Goal: Communication & Community: Answer question/provide support

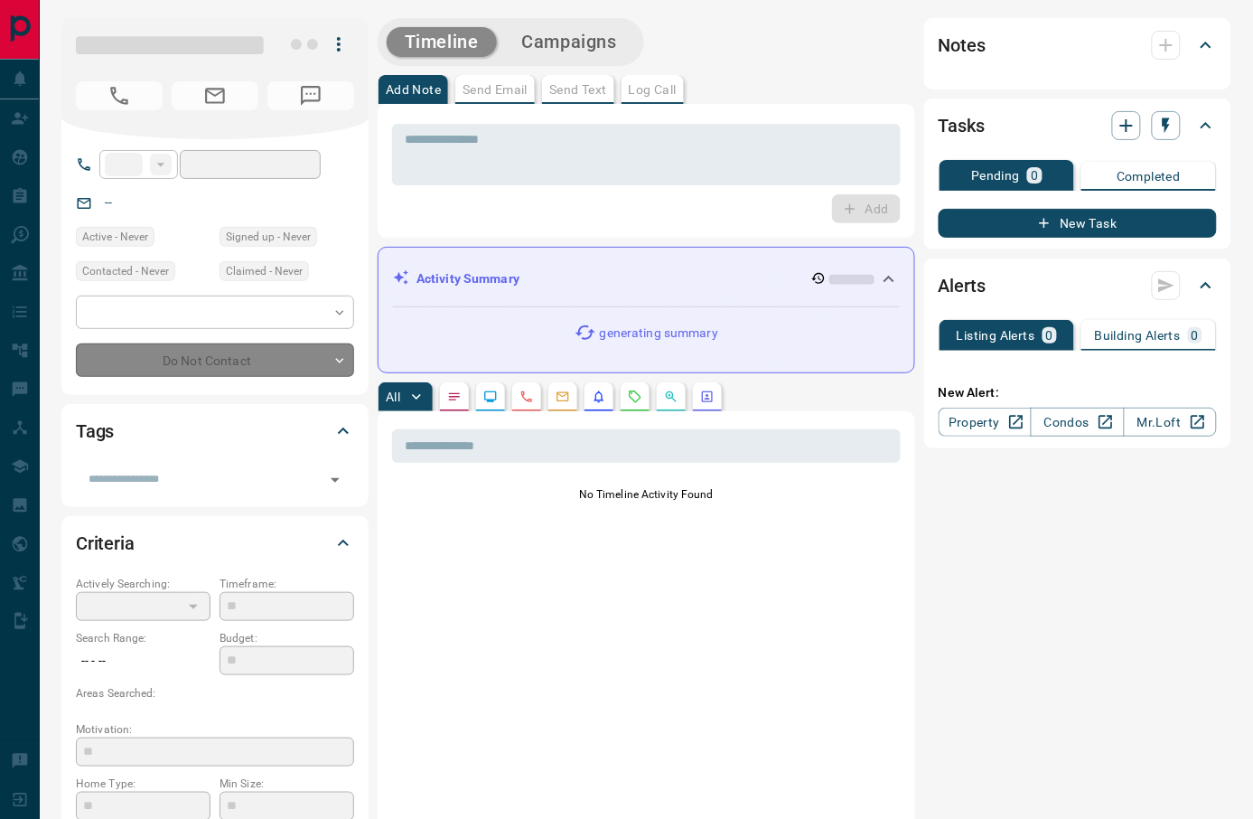
type input "**"
type input "**********"
type input "*"
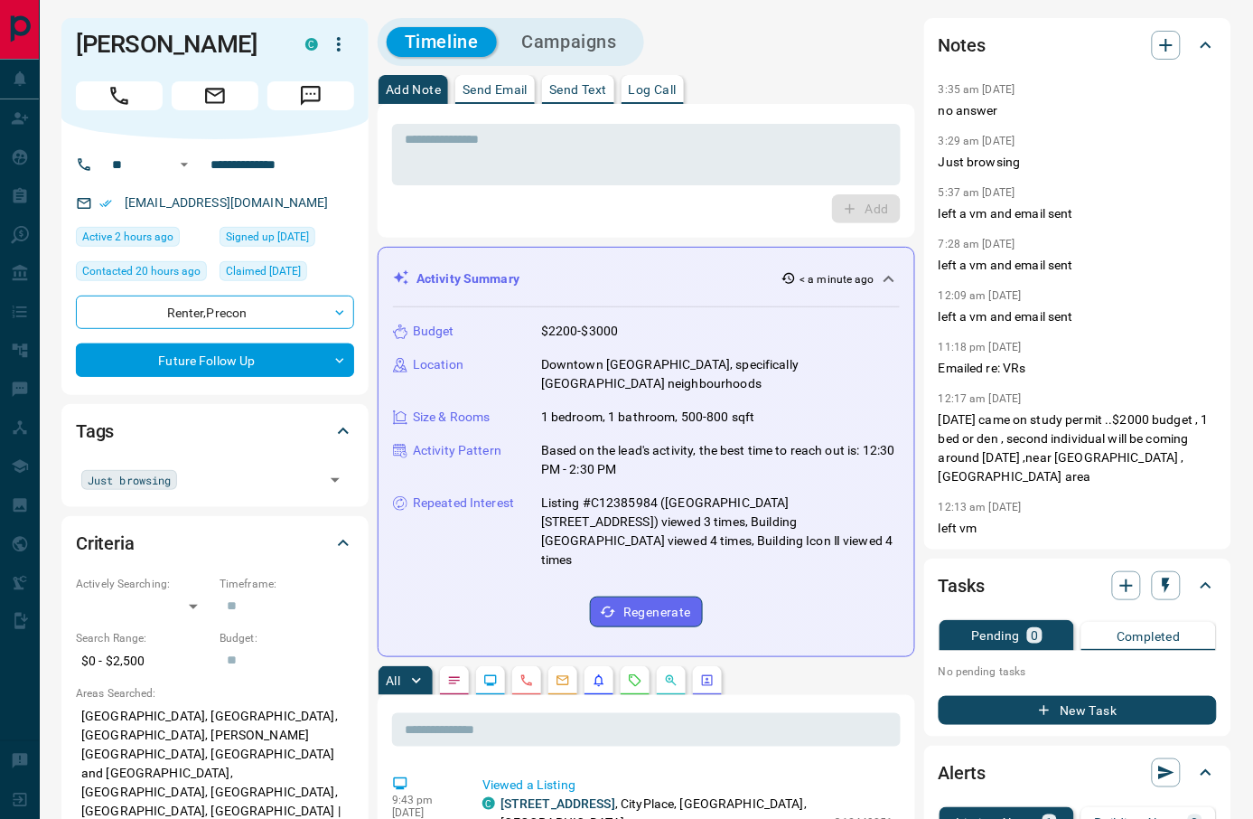
drag, startPoint x: 553, startPoint y: 211, endPoint x: 566, endPoint y: 208, distance: 13.2
click at [553, 211] on div "Add" at bounding box center [646, 208] width 509 height 29
click at [198, 43] on h1 "[PERSON_NAME]" at bounding box center [177, 44] width 202 height 29
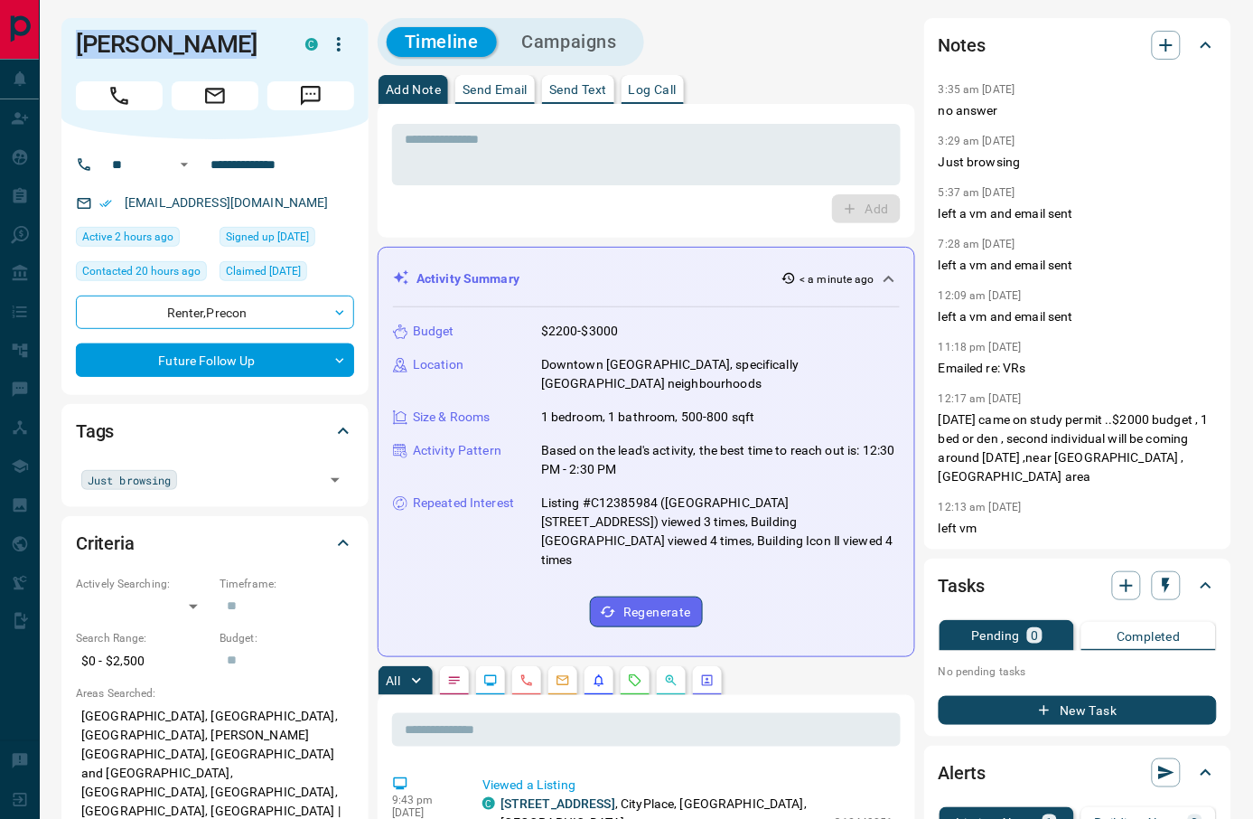
copy div "[PERSON_NAME]"
click at [141, 98] on button "Call" at bounding box center [119, 95] width 87 height 29
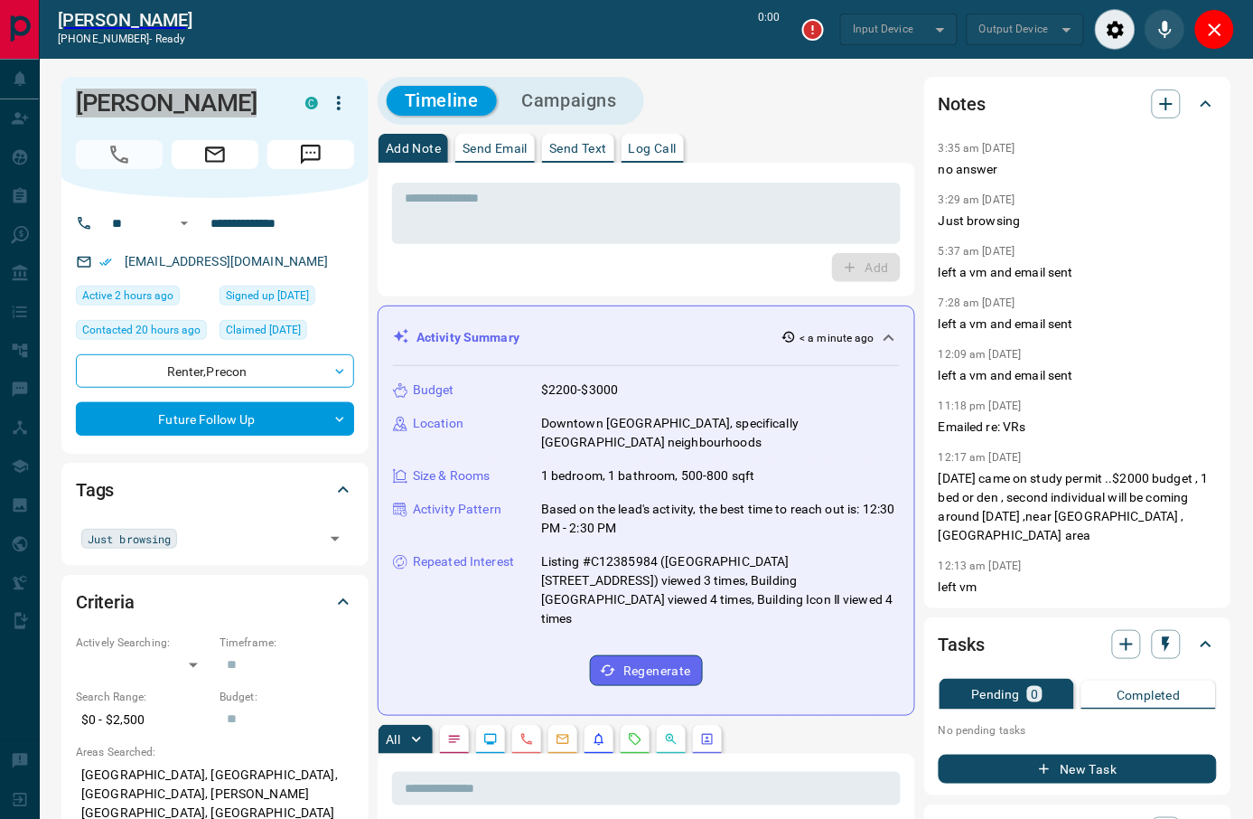
type input "*******"
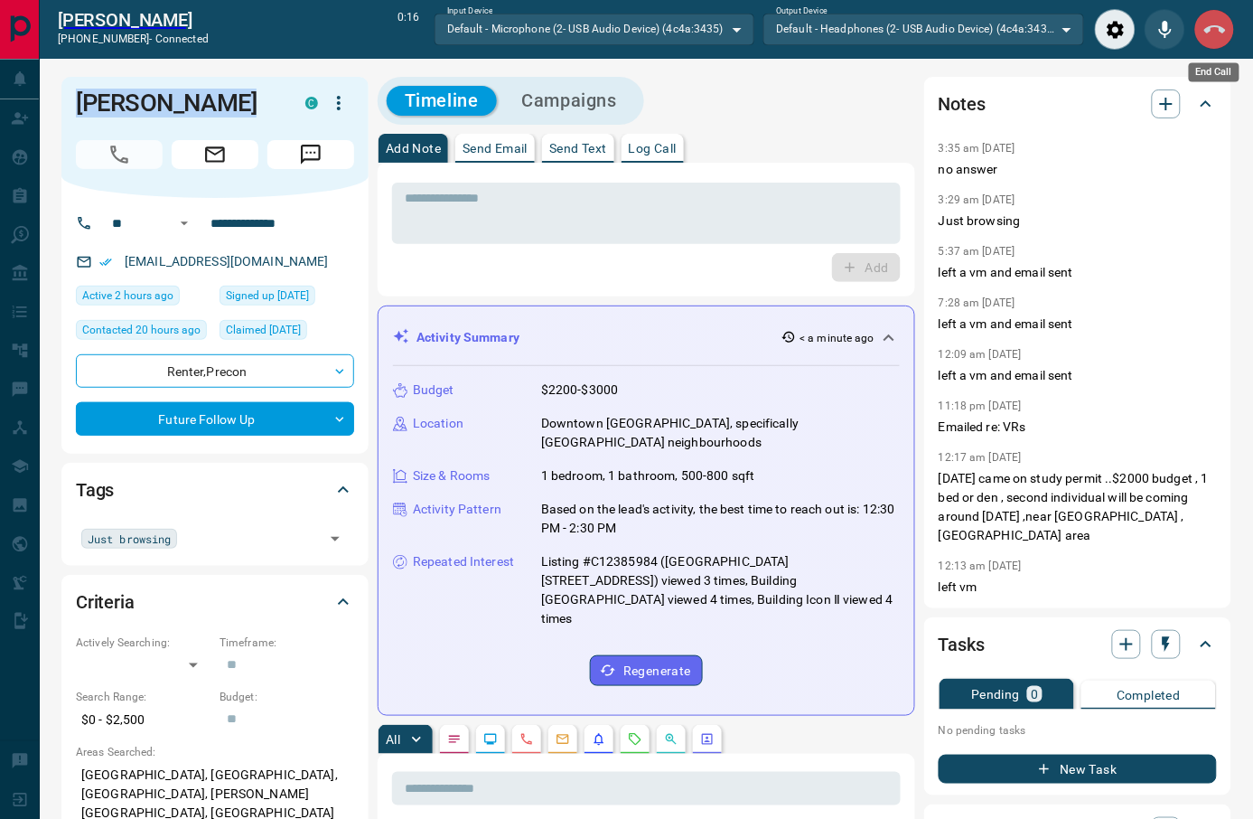
click at [1209, 25] on icon "End Call" at bounding box center [1215, 30] width 22 height 22
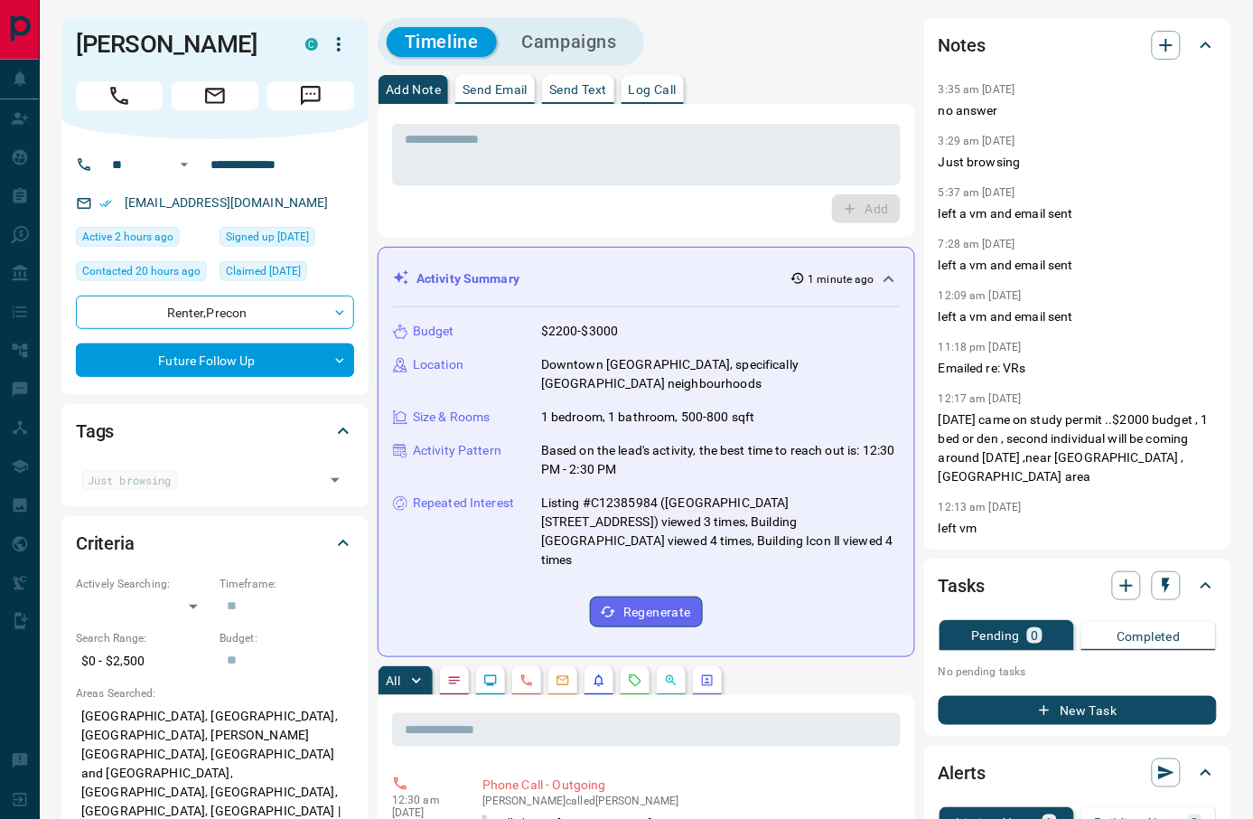
click at [598, 189] on div "* ​ Add" at bounding box center [646, 170] width 509 height 105
click at [126, 93] on icon "Call" at bounding box center [119, 95] width 23 height 23
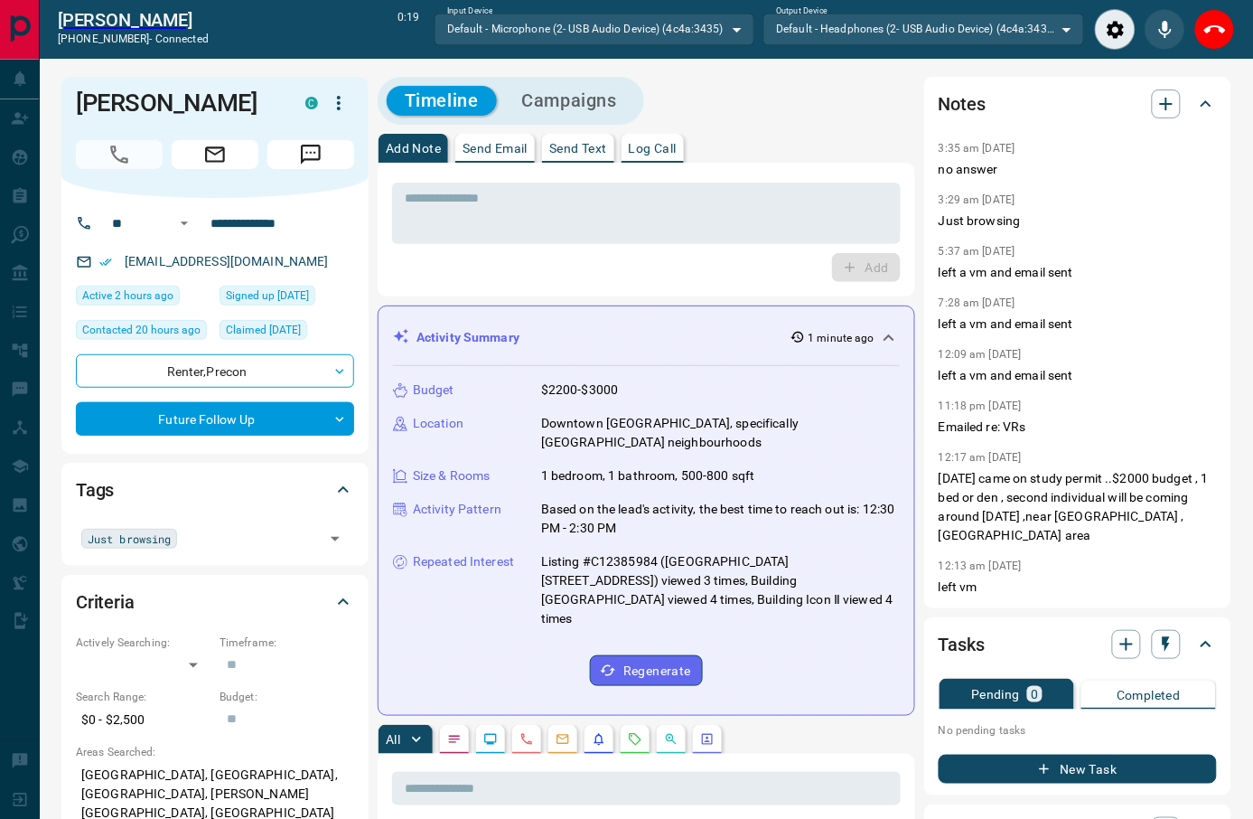
drag, startPoint x: 528, startPoint y: 276, endPoint x: 550, endPoint y: 259, distance: 27.8
click at [529, 276] on div "Add" at bounding box center [646, 267] width 509 height 29
click at [624, 201] on textarea at bounding box center [646, 214] width 483 height 46
click at [1016, 381] on p "left a vm and email sent" at bounding box center [1078, 375] width 278 height 19
click at [1015, 381] on p "left a vm and email sent" at bounding box center [1078, 375] width 278 height 19
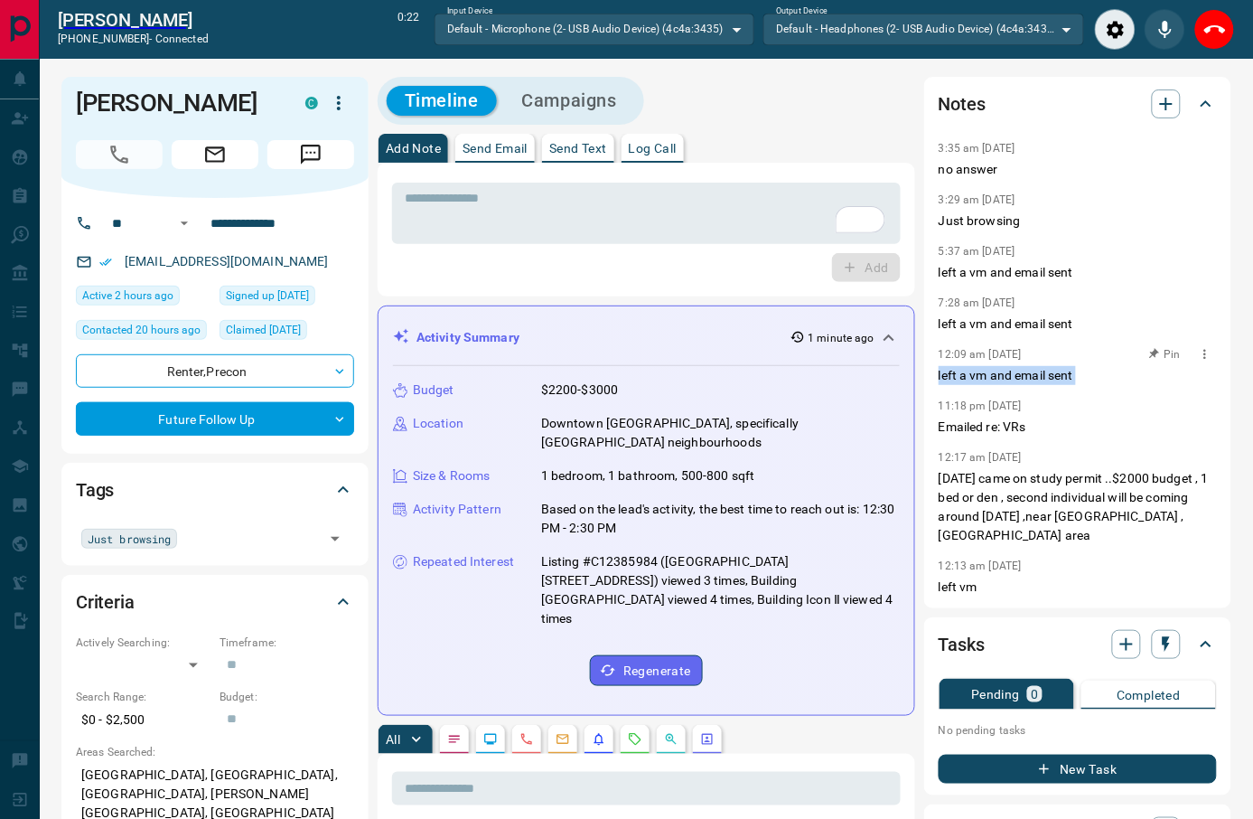
click at [1015, 381] on p "left a vm and email sent" at bounding box center [1078, 375] width 278 height 19
copy p "left a vm and email sent"
click at [669, 215] on textarea "To enrich screen reader interactions, please activate Accessibility in Grammarl…" at bounding box center [646, 214] width 483 height 46
paste textarea "**********"
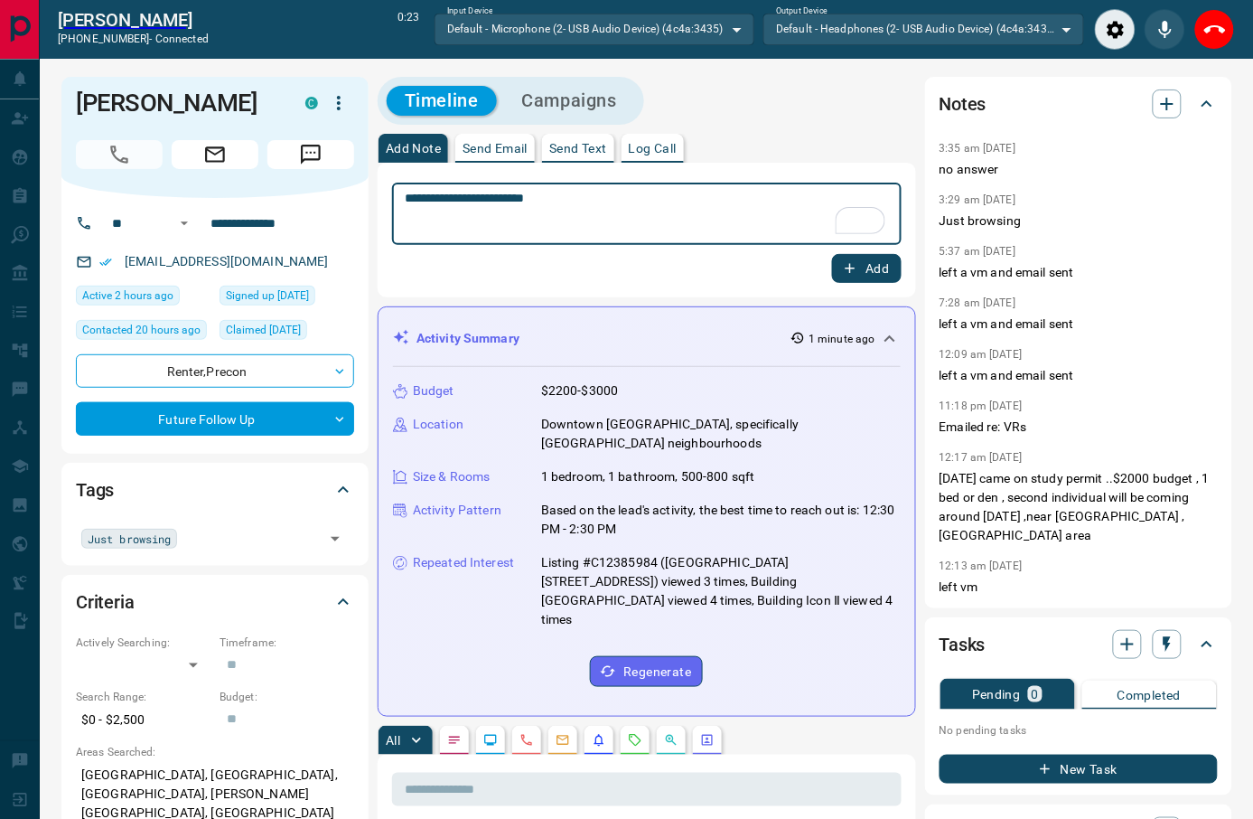
type textarea "**********"
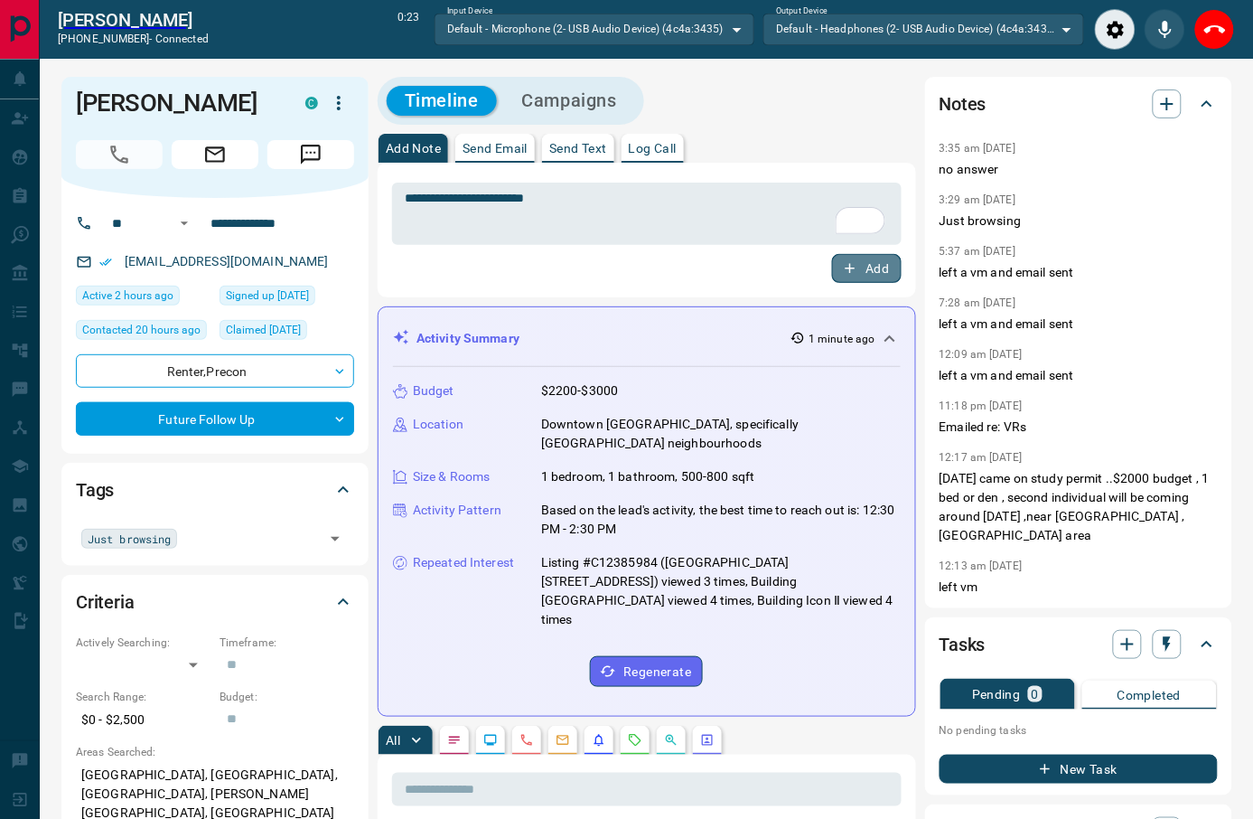
click at [880, 269] on button "Add" at bounding box center [866, 268] width 69 height 29
click at [511, 141] on button "Send Email" at bounding box center [495, 148] width 80 height 29
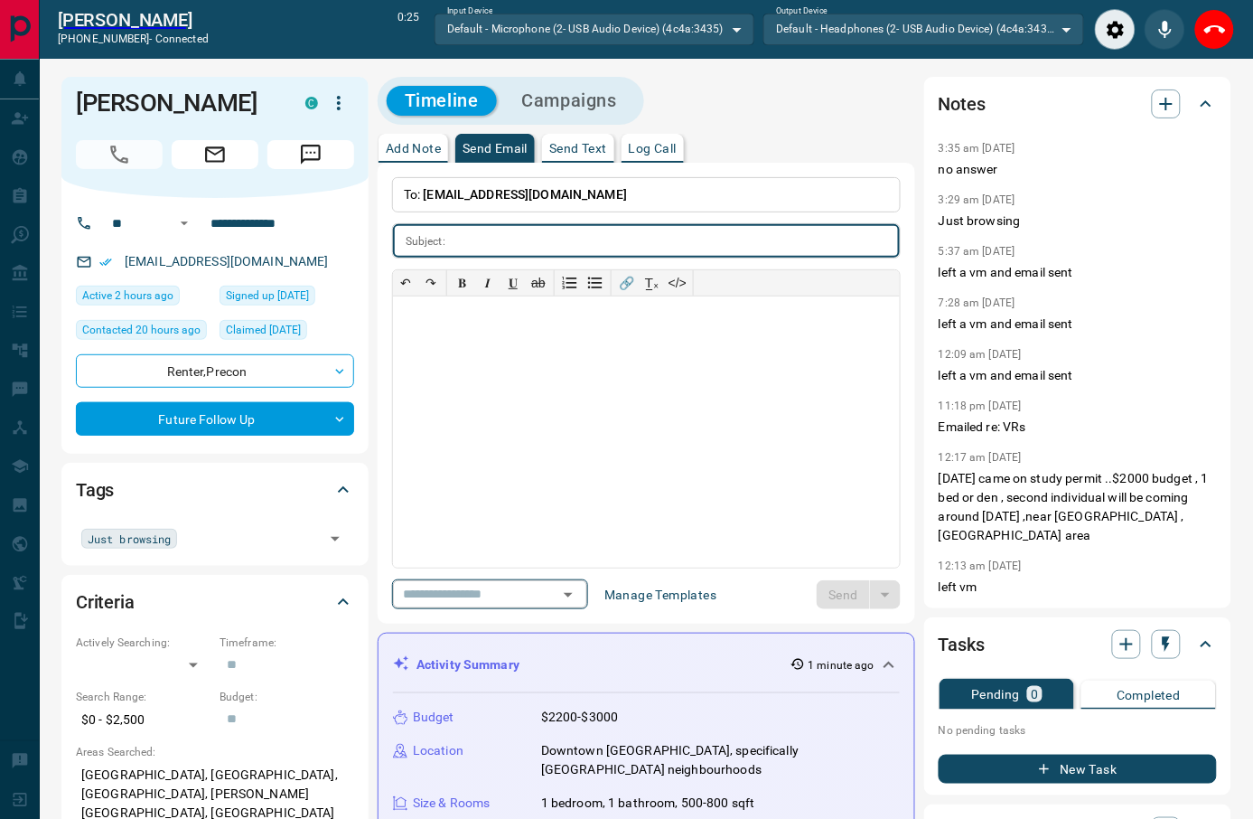
click at [579, 606] on div at bounding box center [567, 594] width 23 height 25
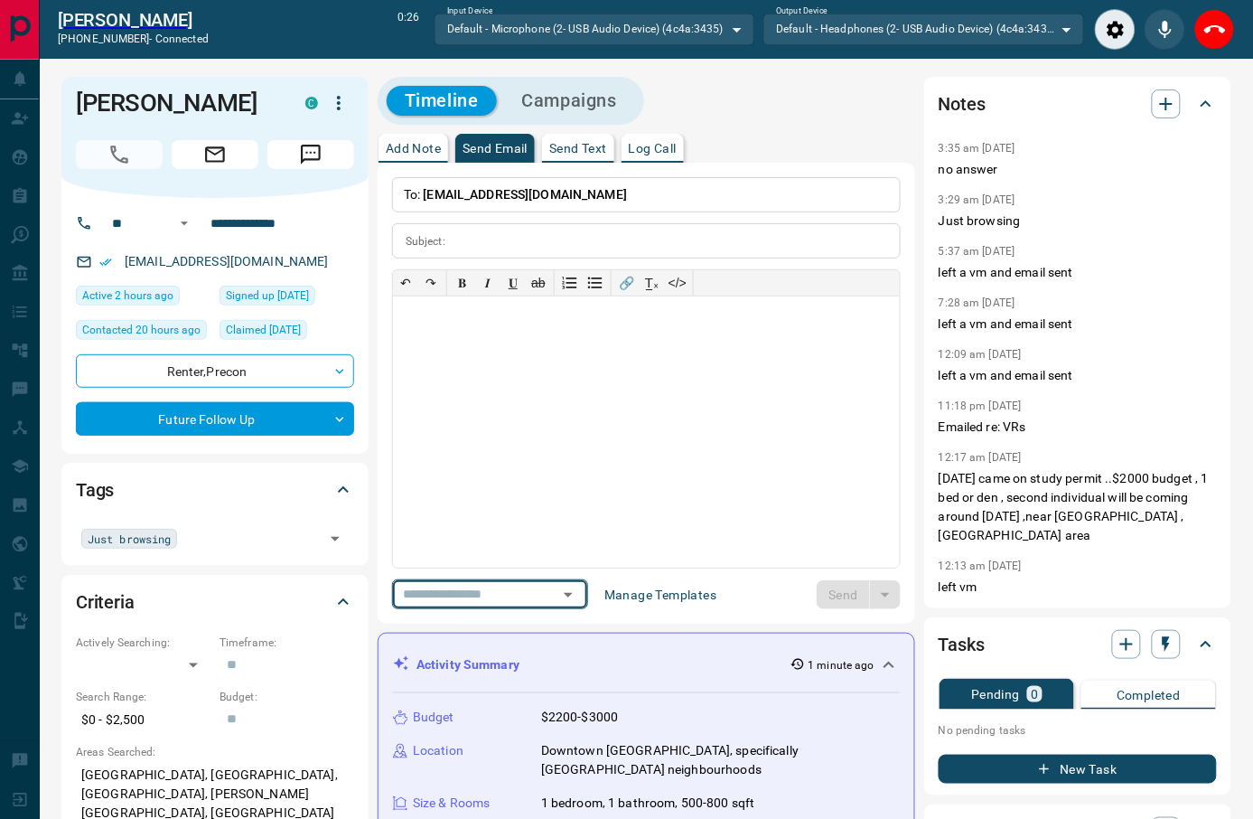
click at [579, 592] on icon "Open" at bounding box center [569, 595] width 22 height 22
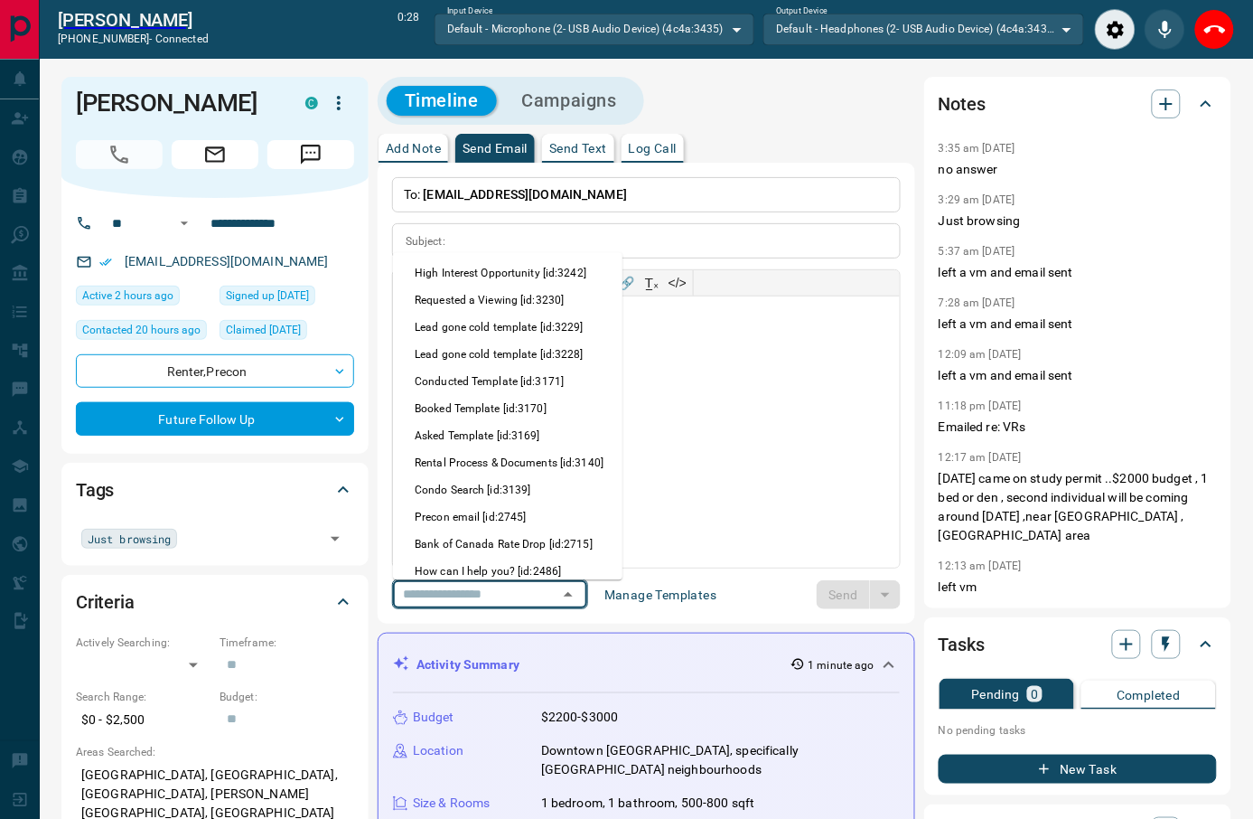
click at [493, 528] on li "Precon email [id:2745]" at bounding box center [508, 516] width 230 height 27
type input "**********"
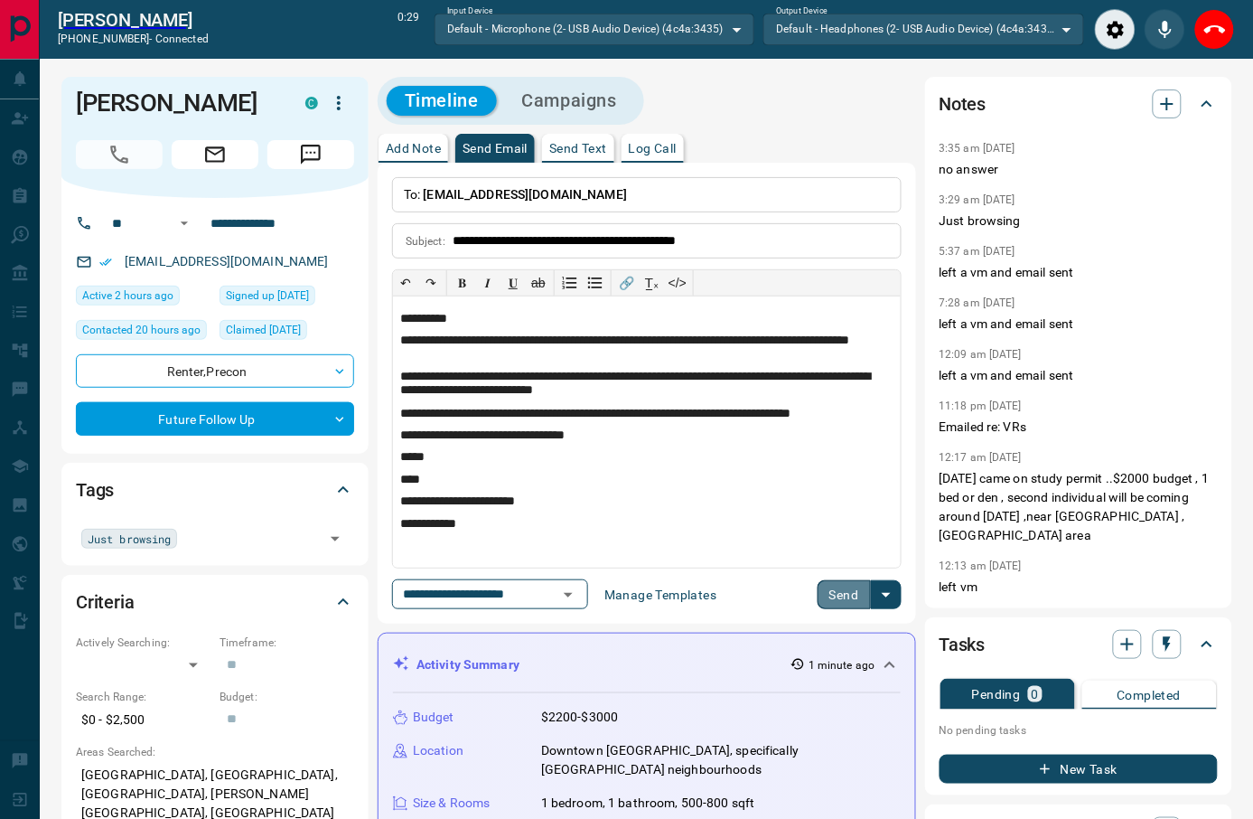
click at [840, 592] on button "Send" at bounding box center [844, 594] width 53 height 29
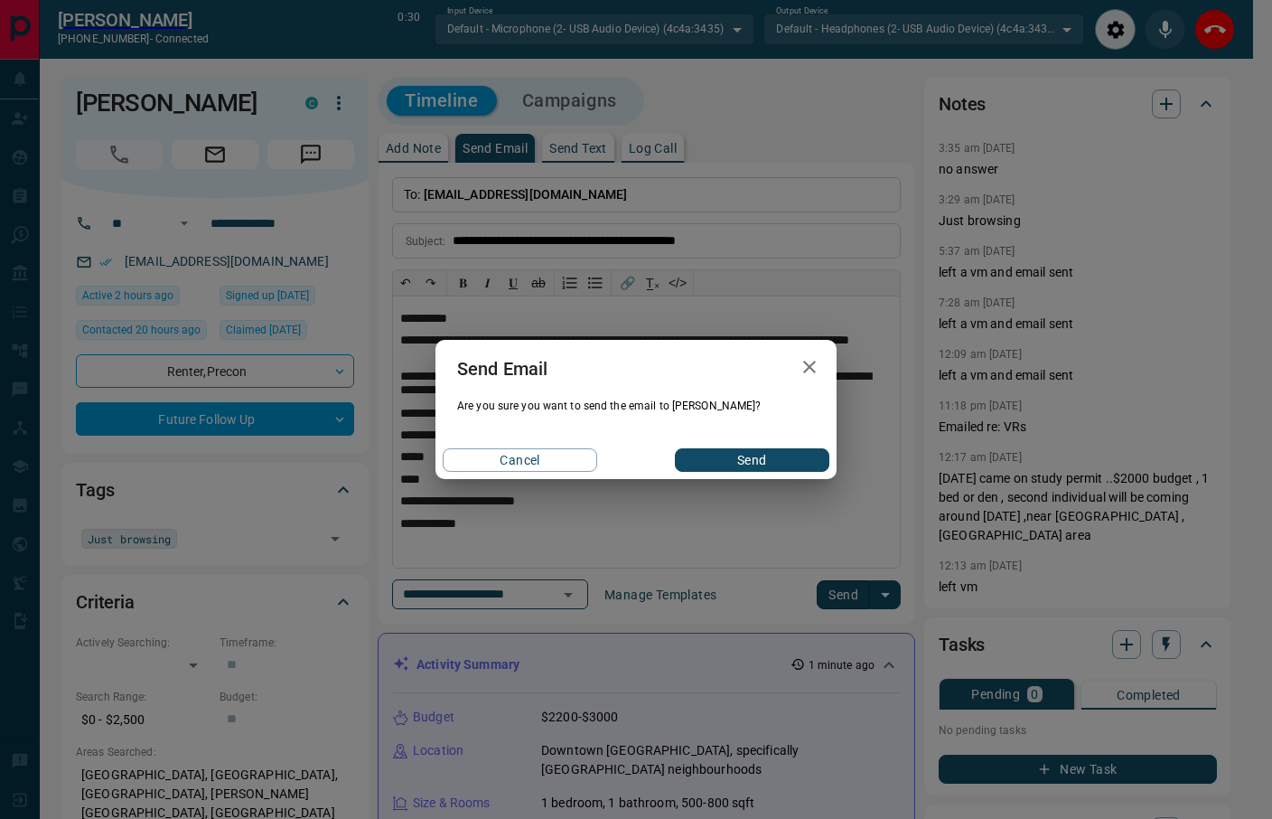
click at [739, 457] on button "Send" at bounding box center [752, 459] width 155 height 23
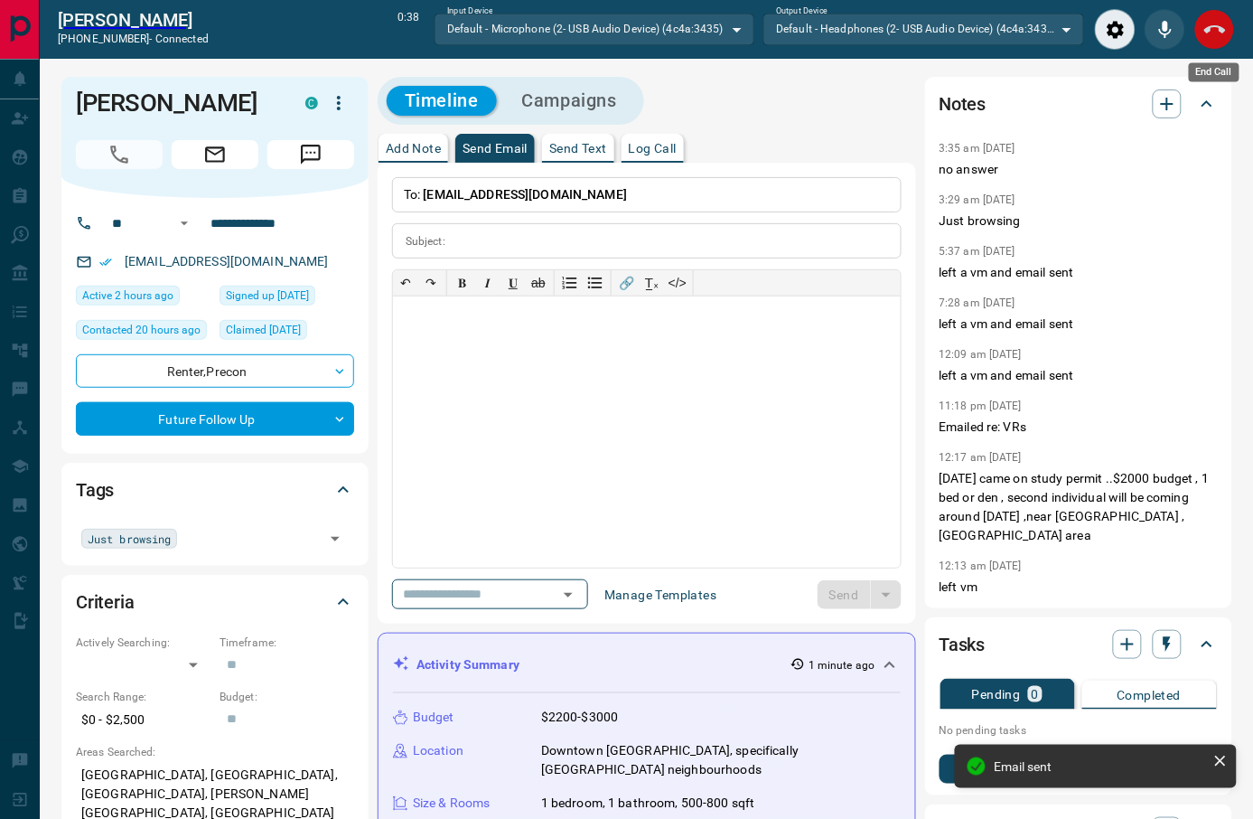
click at [1205, 20] on icon "End Call" at bounding box center [1215, 30] width 22 height 22
